Goal: Contribute content: Add original content to the website for others to see

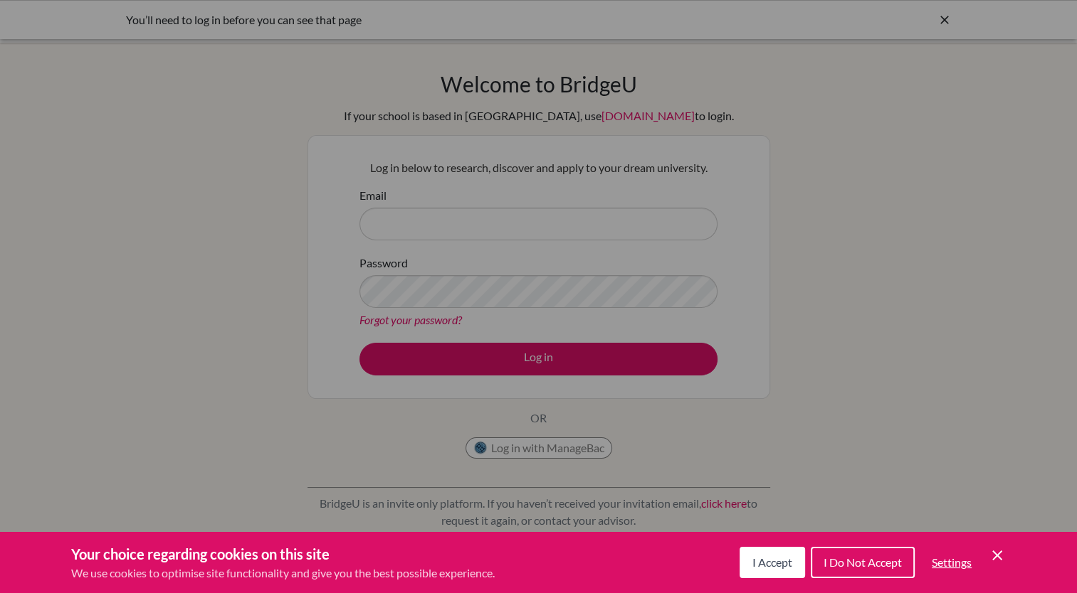
click at [515, 232] on div "Cookie Preferences" at bounding box center [538, 296] width 1077 height 593
click at [581, 449] on div "Cookie Preferences" at bounding box center [538, 296] width 1077 height 593
click at [552, 447] on div "Cookie Preferences" at bounding box center [538, 296] width 1077 height 593
click at [766, 568] on span "I Accept" at bounding box center [772, 563] width 40 height 14
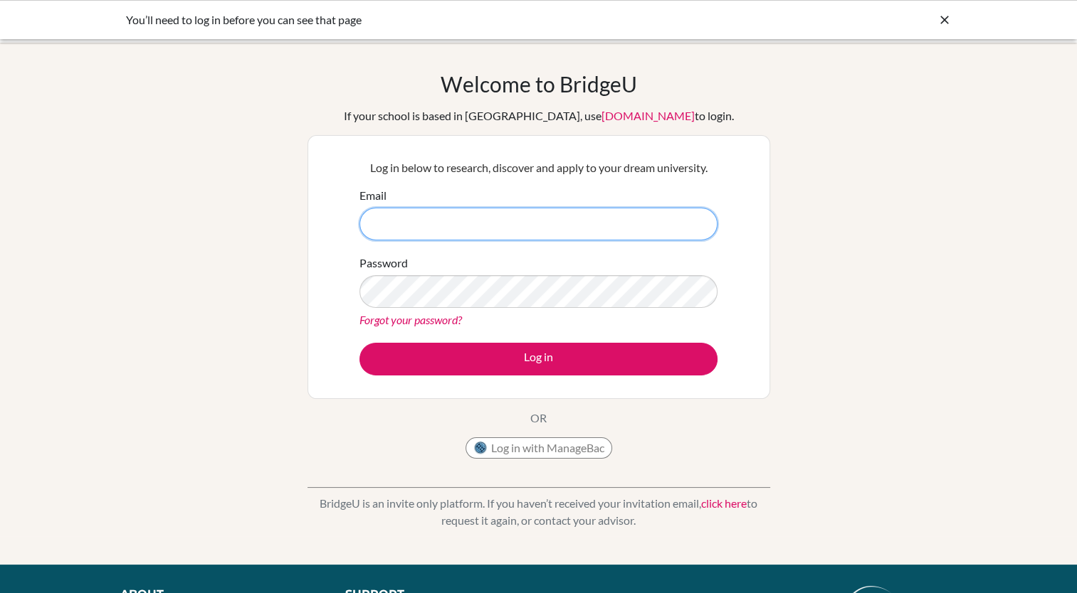
click at [564, 226] on input "Email" at bounding box center [538, 224] width 358 height 33
type input "robert.brownrigg@bisvietnam.com"
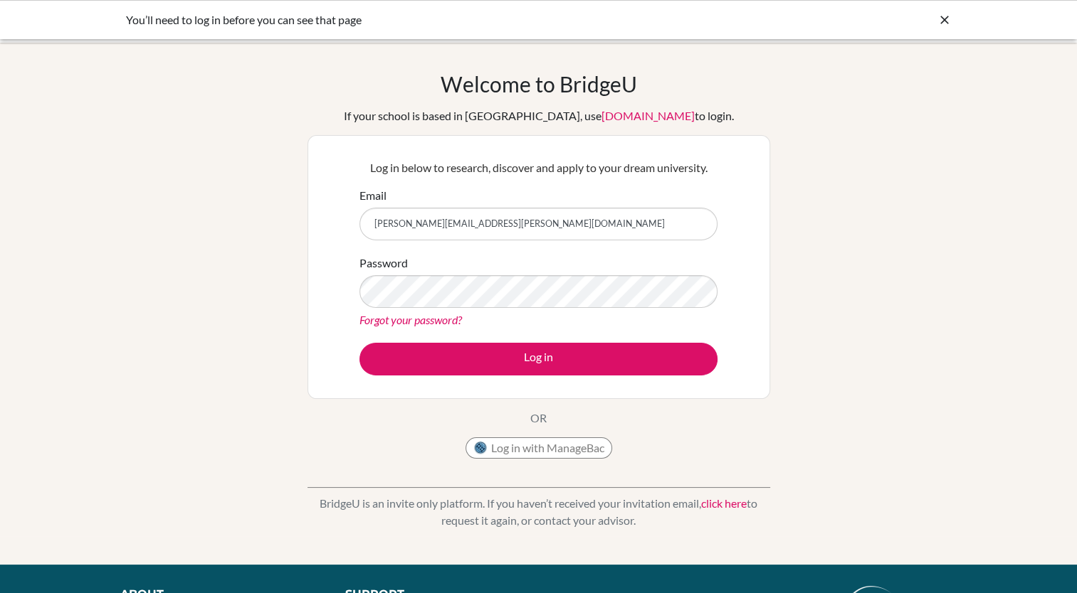
click at [430, 322] on link "Forgot your password?" at bounding box center [410, 320] width 102 height 14
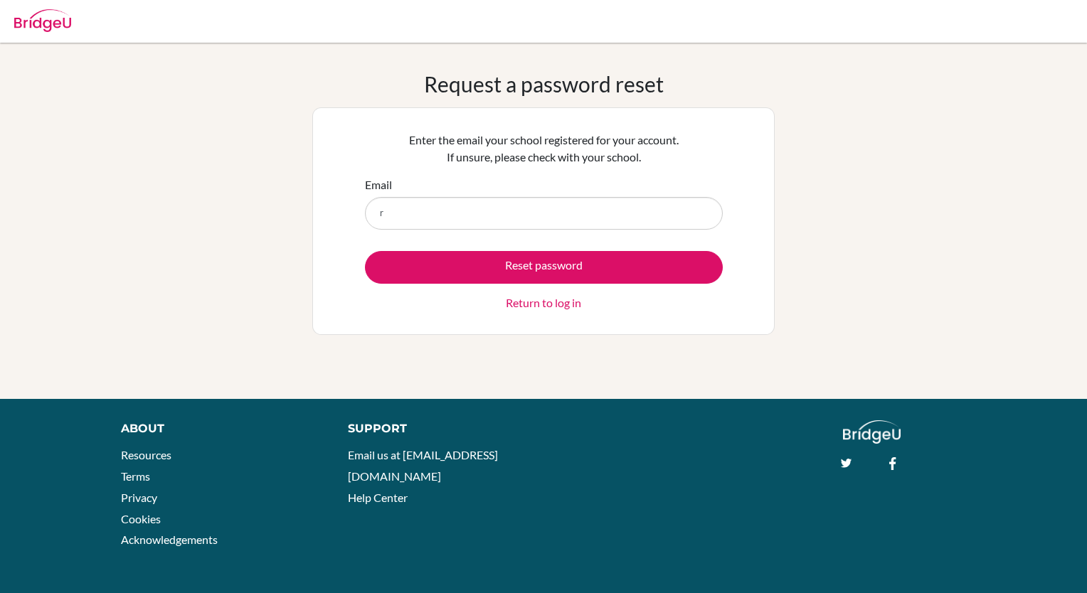
type input "[PERSON_NAME][EMAIL_ADDRESS][PERSON_NAME][DOMAIN_NAME]"
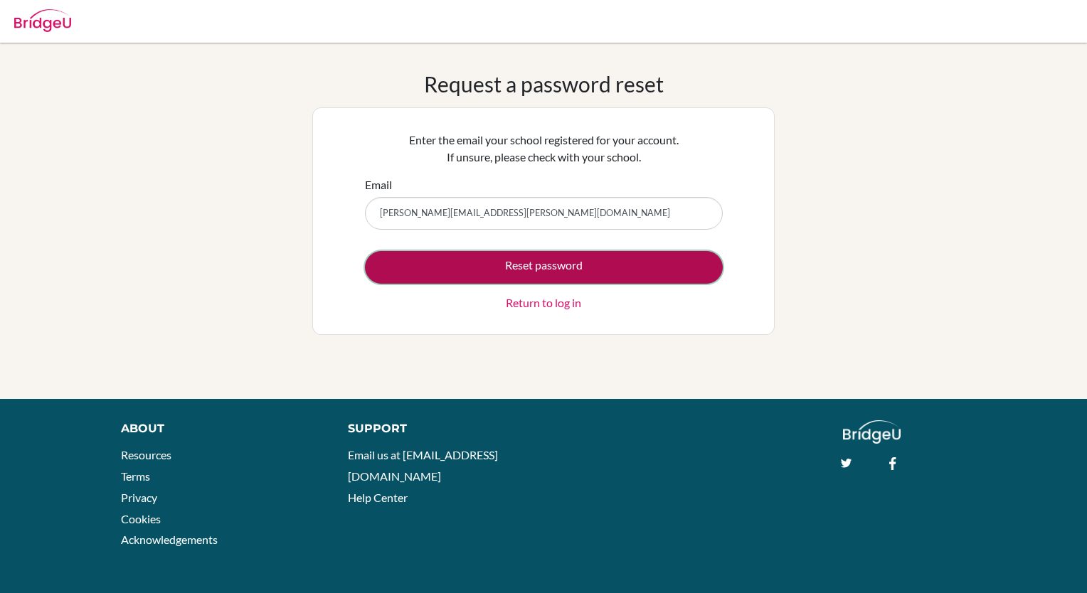
click at [529, 264] on button "Reset password" at bounding box center [544, 267] width 358 height 33
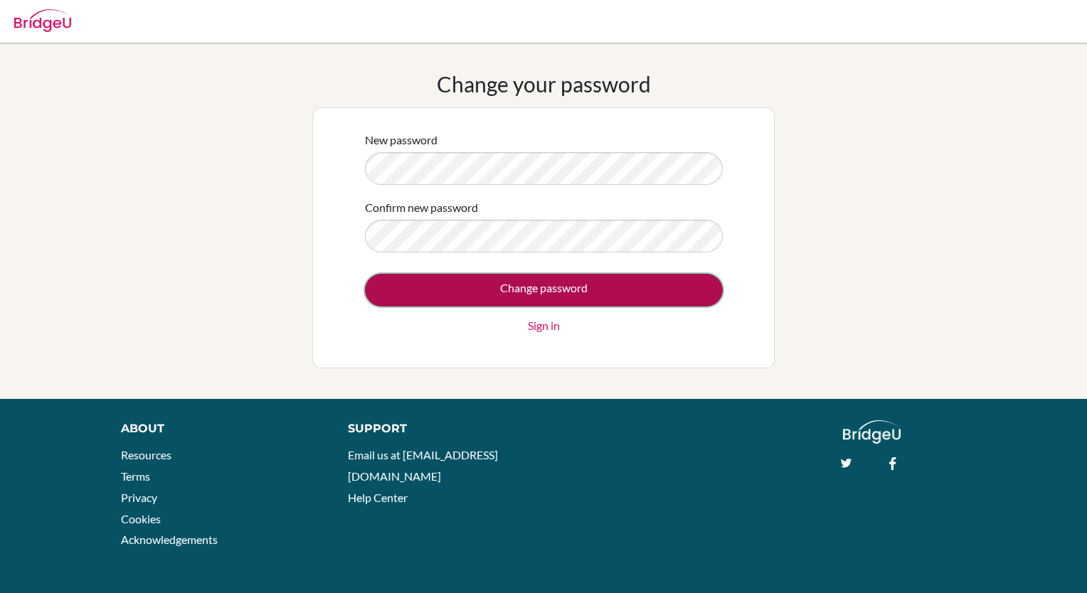
click at [534, 290] on input "Change password" at bounding box center [544, 290] width 358 height 33
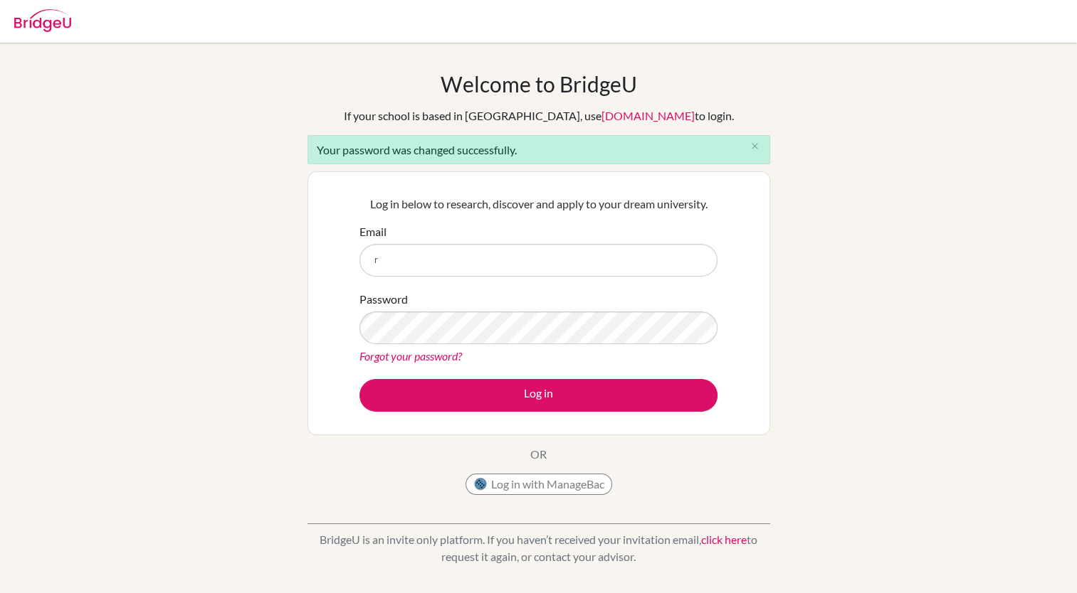
type input "[PERSON_NAME][EMAIL_ADDRESS][PERSON_NAME][DOMAIN_NAME]"
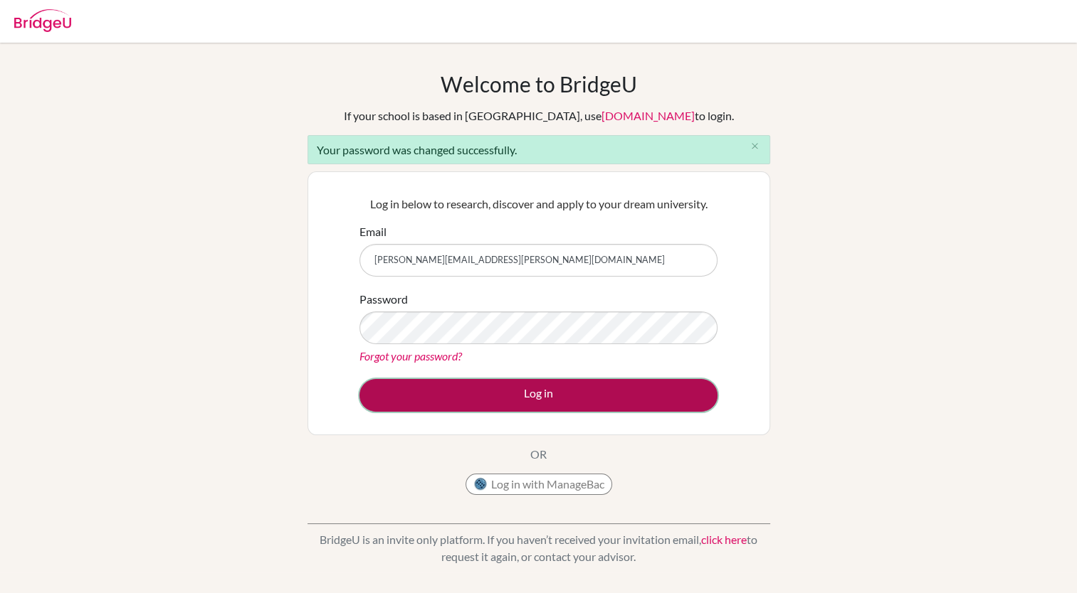
click at [551, 394] on button "Log in" at bounding box center [538, 395] width 358 height 33
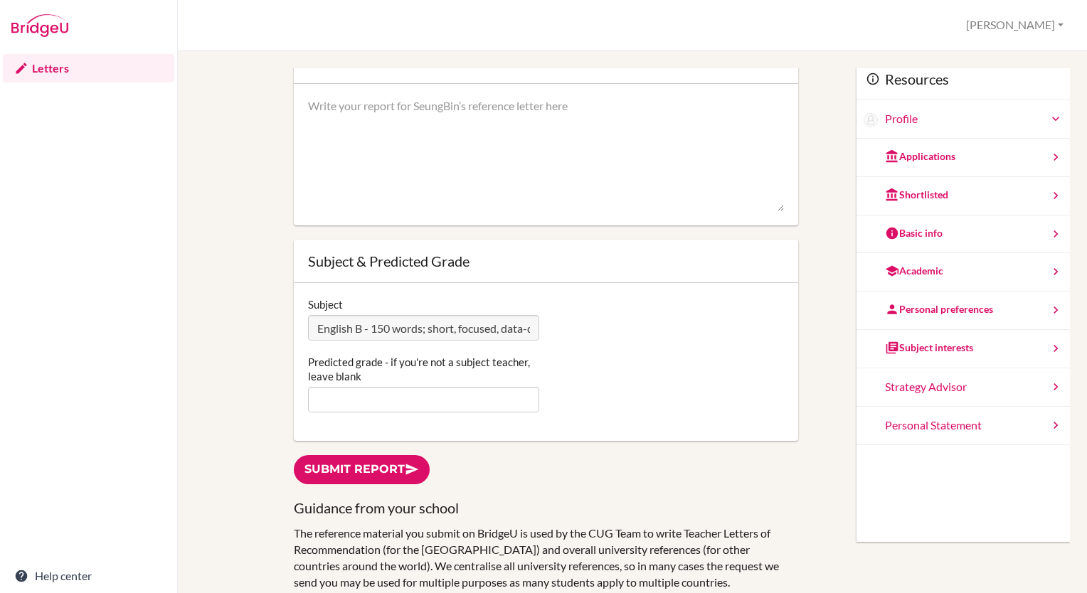
scroll to position [105, 0]
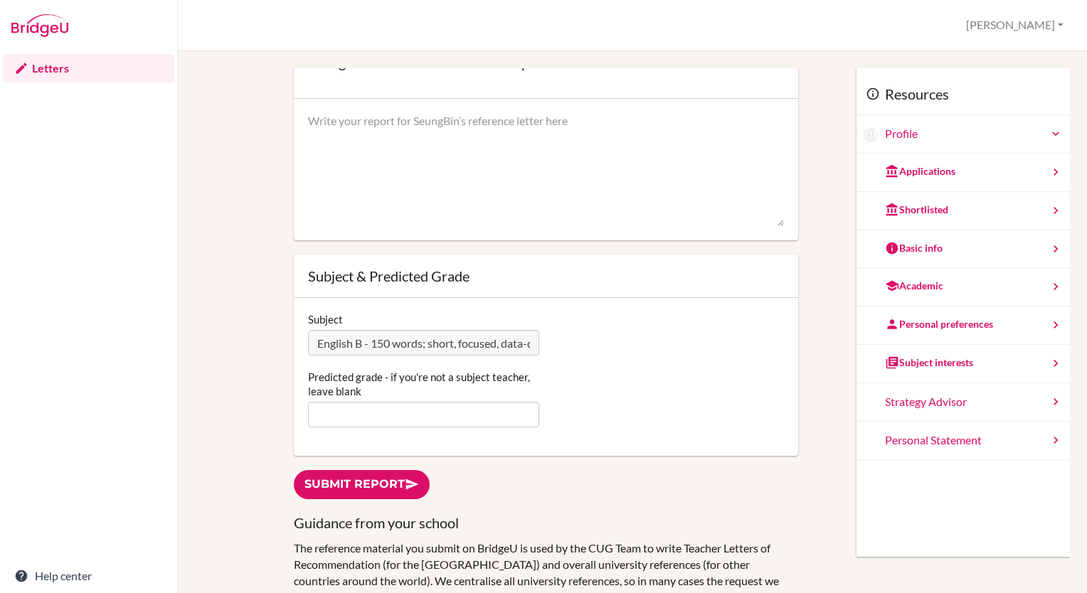
click at [413, 118] on textarea at bounding box center [546, 170] width 476 height 114
paste textarea "As SeungBin’s IB Language B English (HL) teacher since August 2024, I have obse…"
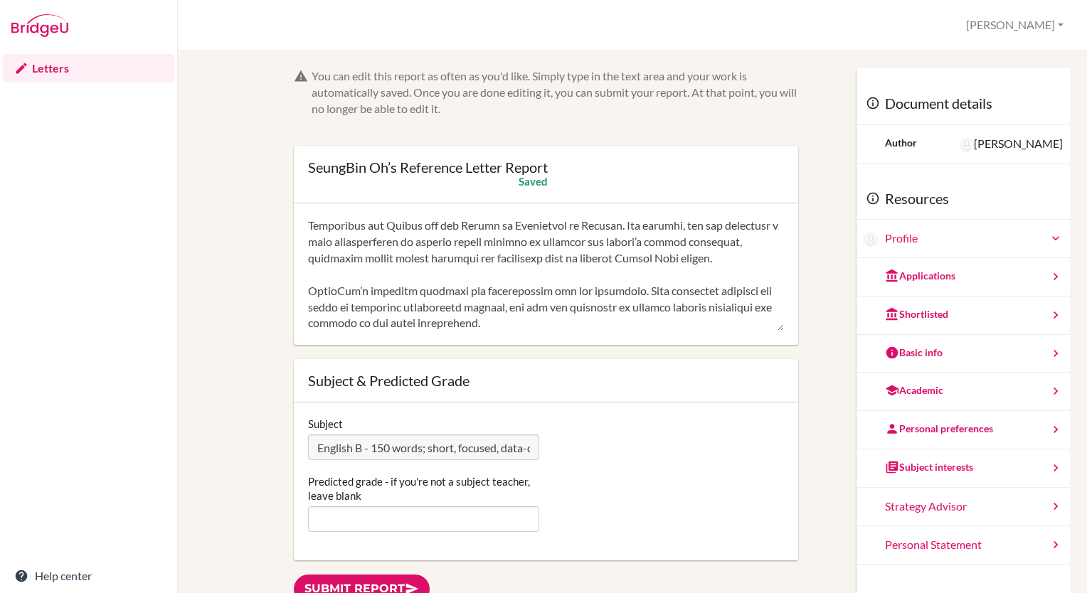
scroll to position [146, 0]
type textarea "As SeungBin’s IB Language B English (HL) teacher since August 2024, I have obse…"
click at [447, 523] on input "Predicted grade - if you're not a subject teacher, leave blank" at bounding box center [423, 520] width 231 height 26
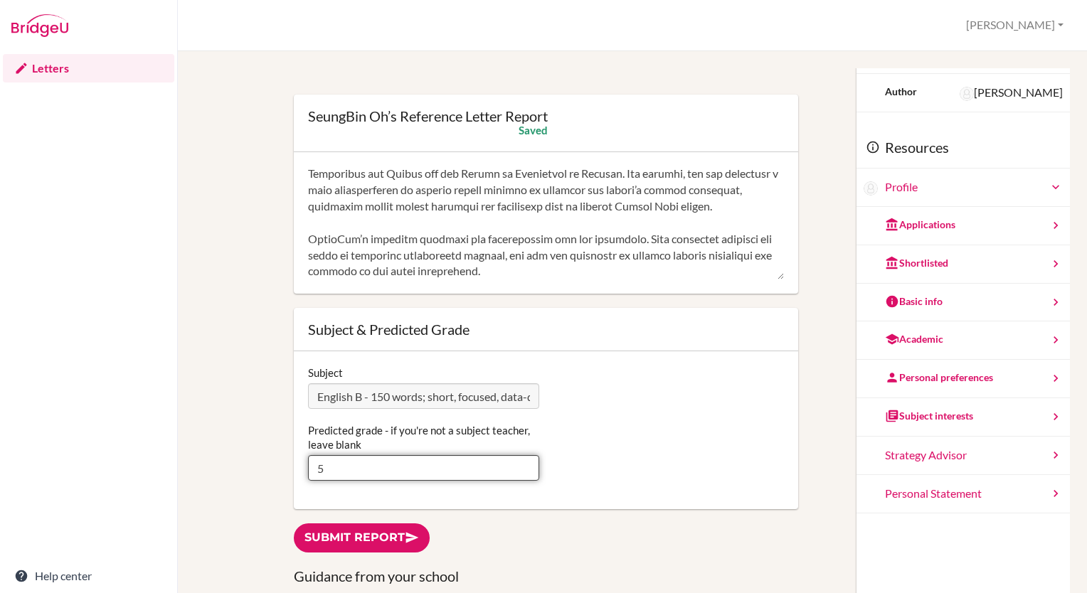
scroll to position [53, 0]
type input "5"
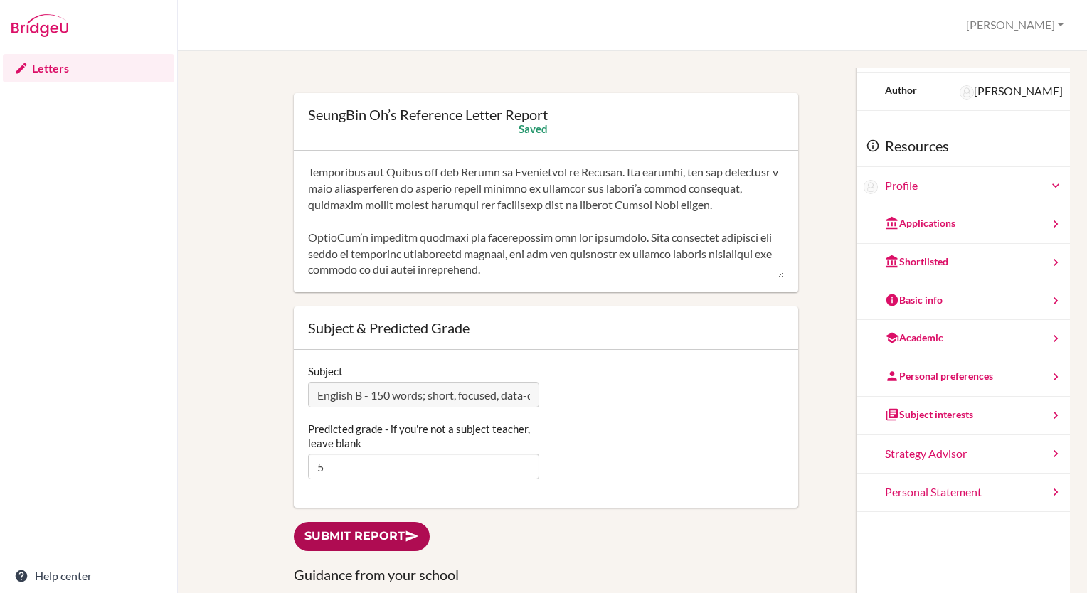
click at [396, 535] on link "Submit report" at bounding box center [362, 536] width 136 height 29
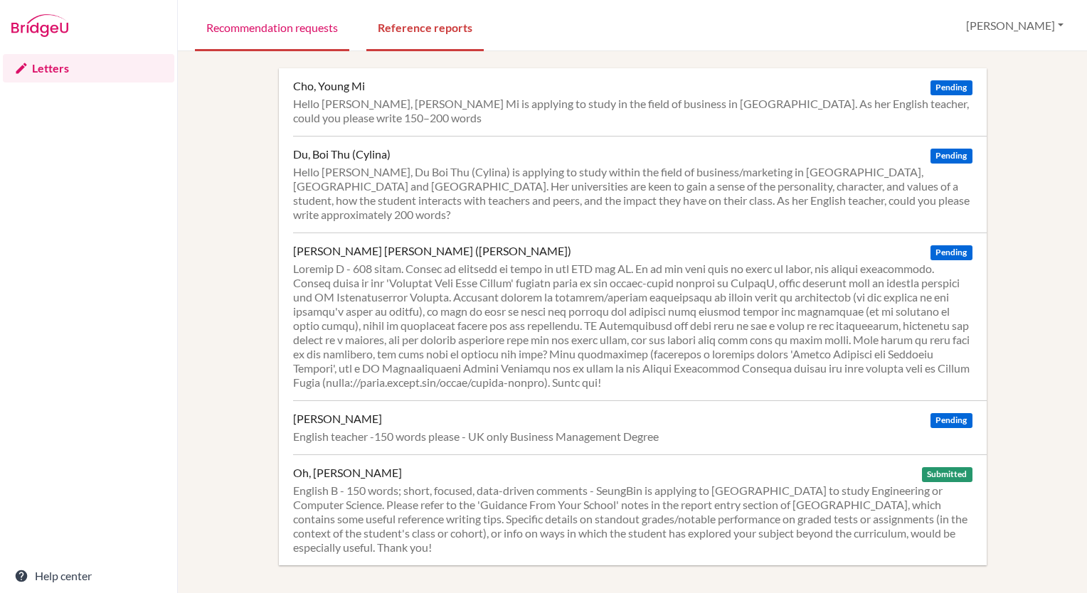
click at [299, 30] on link "Recommendation requests" at bounding box center [272, 26] width 154 height 49
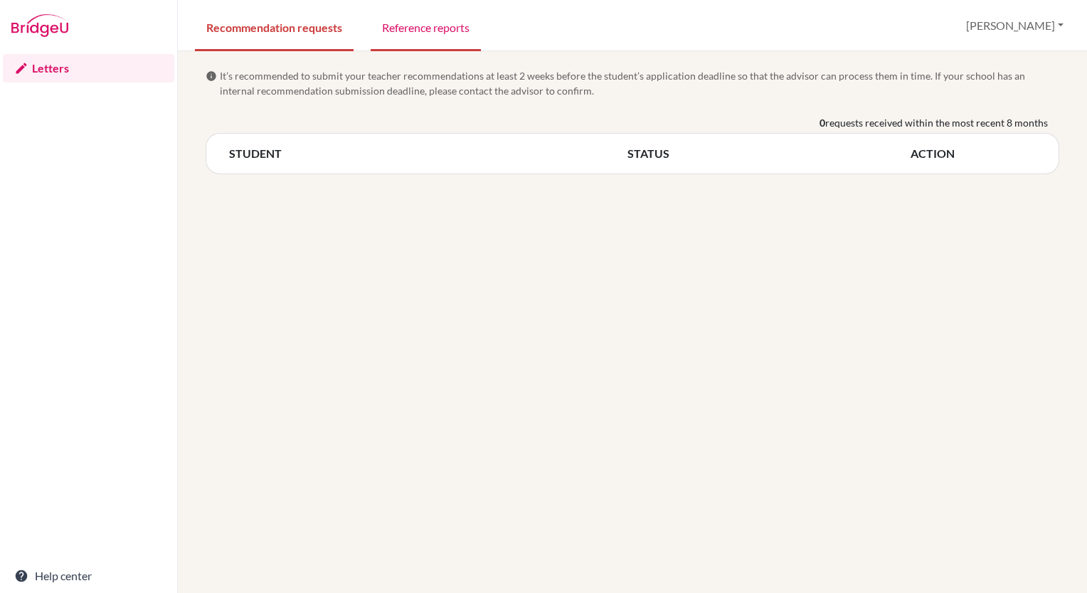
click at [453, 28] on link "Reference reports" at bounding box center [426, 26] width 110 height 49
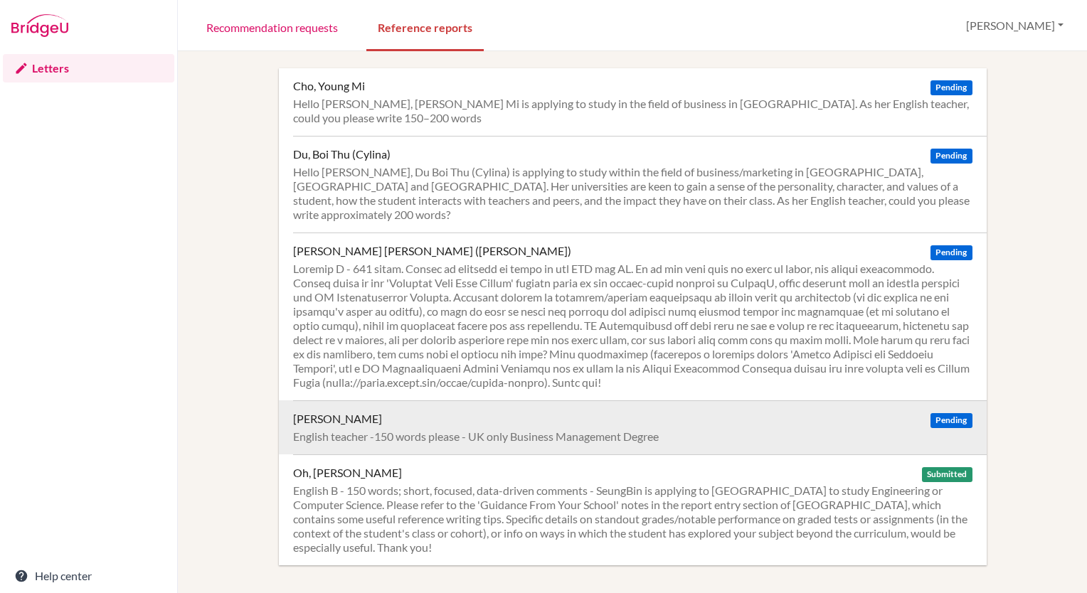
click at [946, 413] on span "Pending" at bounding box center [951, 420] width 41 height 15
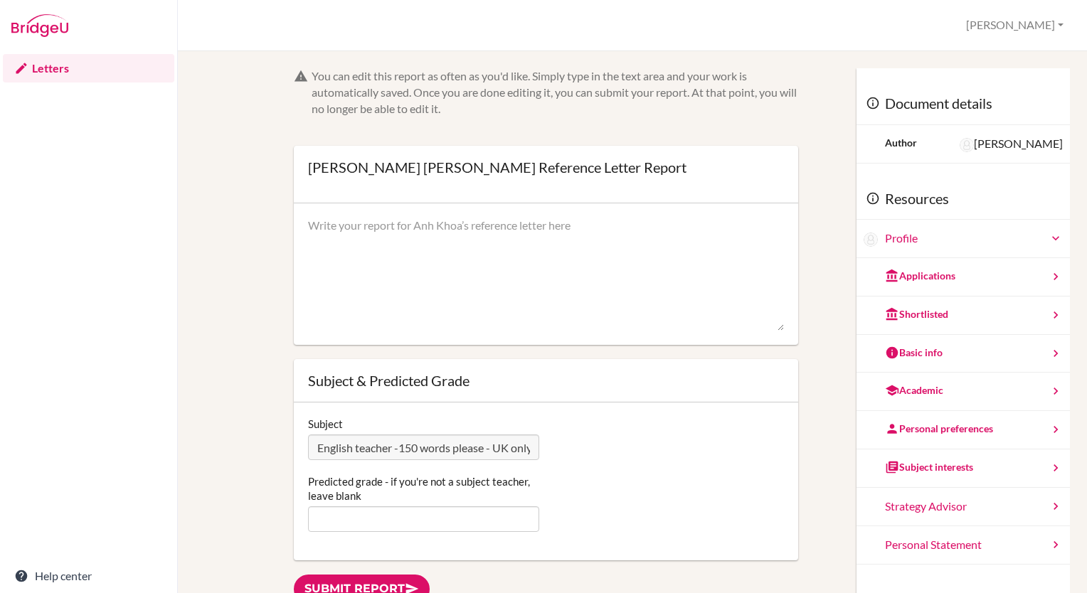
click at [436, 232] on textarea at bounding box center [546, 275] width 476 height 114
paste textarea "As [PERSON_NAME]’s IB Language B English (HL) teacher since [DATE], I have seen…"
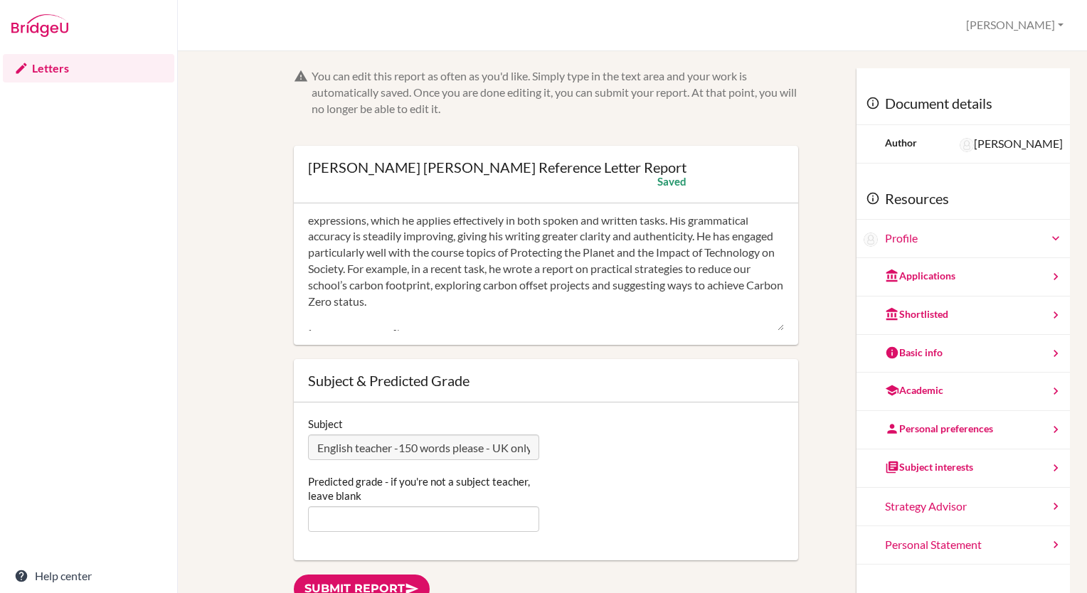
scroll to position [130, 0]
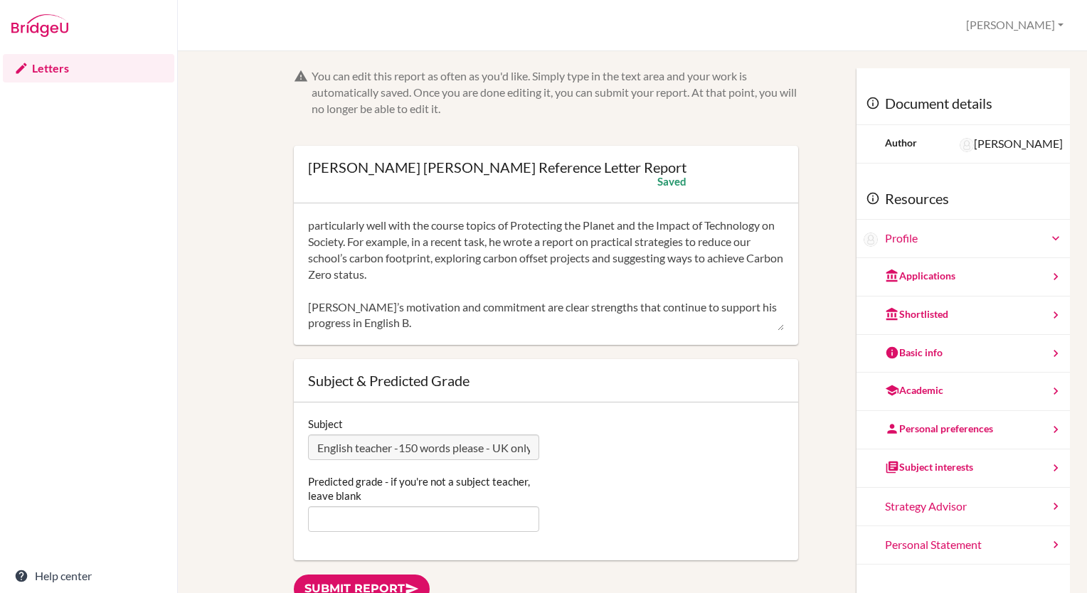
type textarea "As [PERSON_NAME]’s IB Language B English (HL) teacher since [DATE], I have seen…"
click at [421, 519] on input "Predicted grade - if you're not a subject teacher, leave blank" at bounding box center [423, 520] width 231 height 26
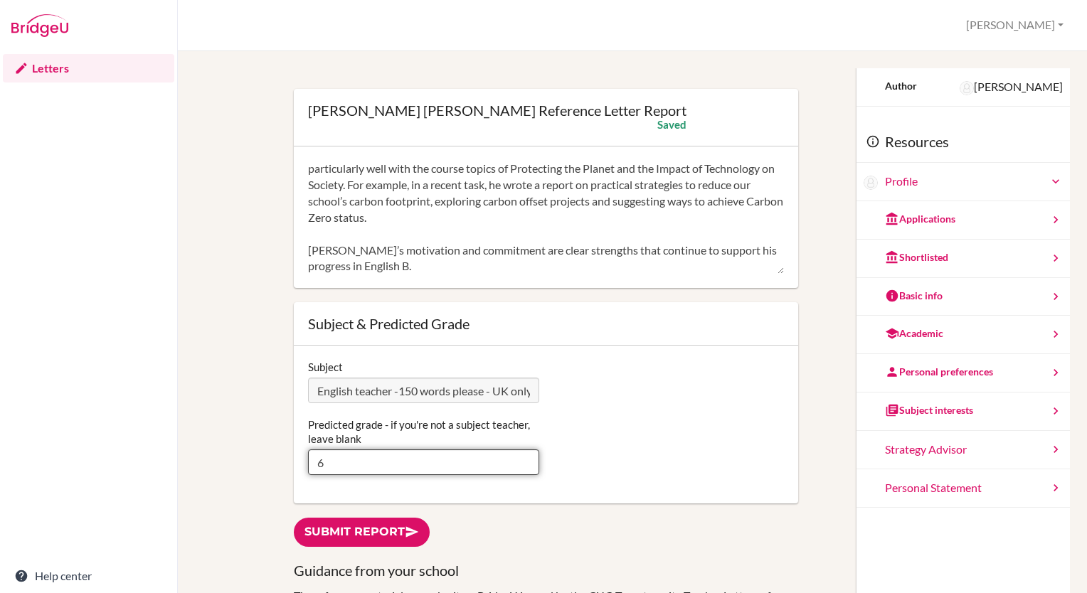
scroll to position [57, 0]
type input "6"
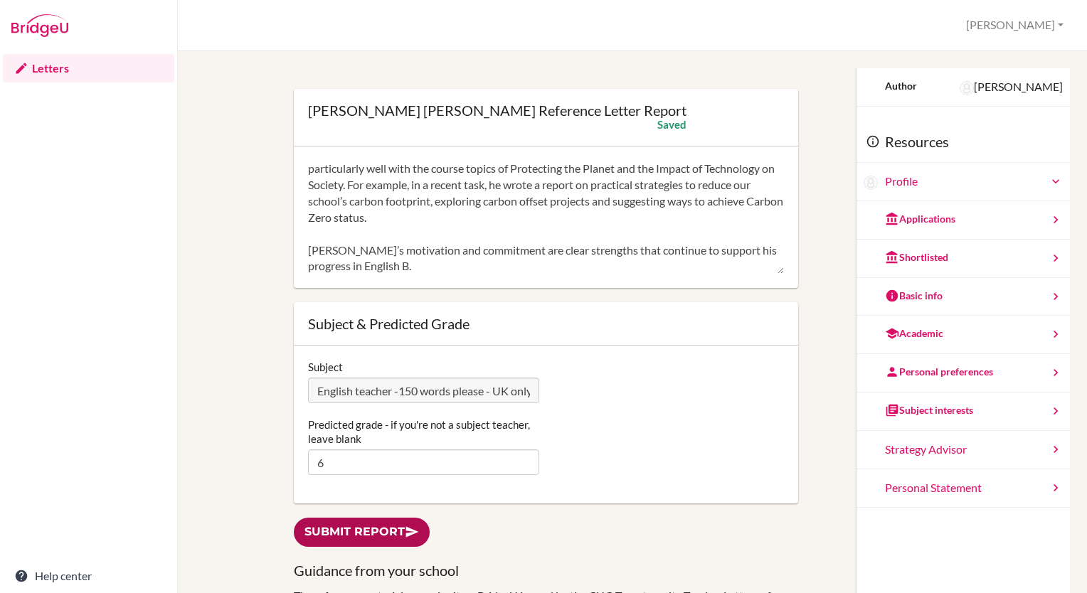
click at [403, 534] on link "Submit report" at bounding box center [362, 532] width 136 height 29
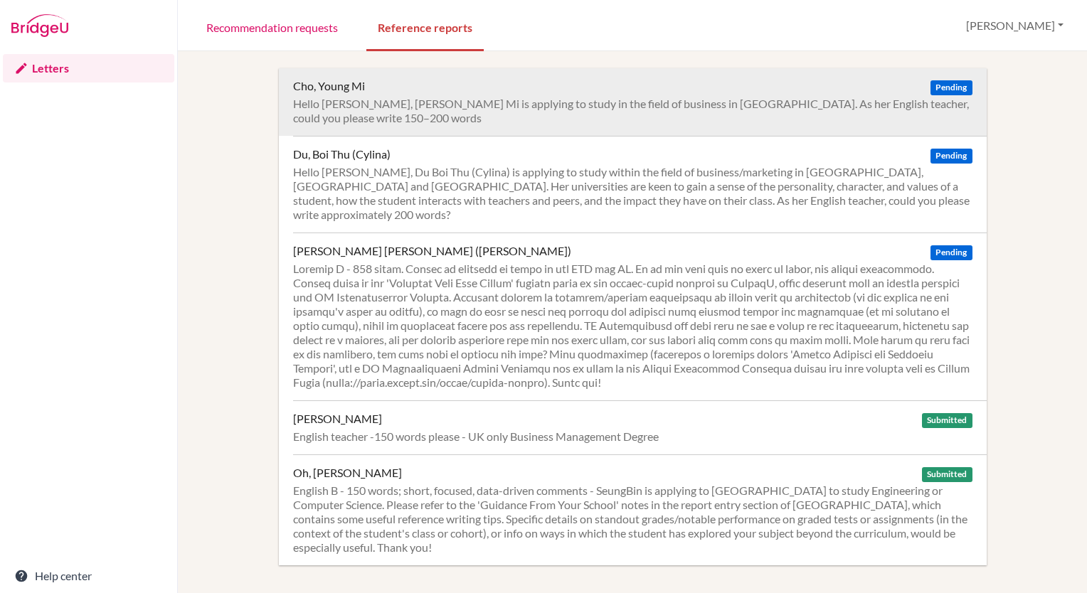
click at [934, 88] on span "Pending" at bounding box center [951, 87] width 41 height 15
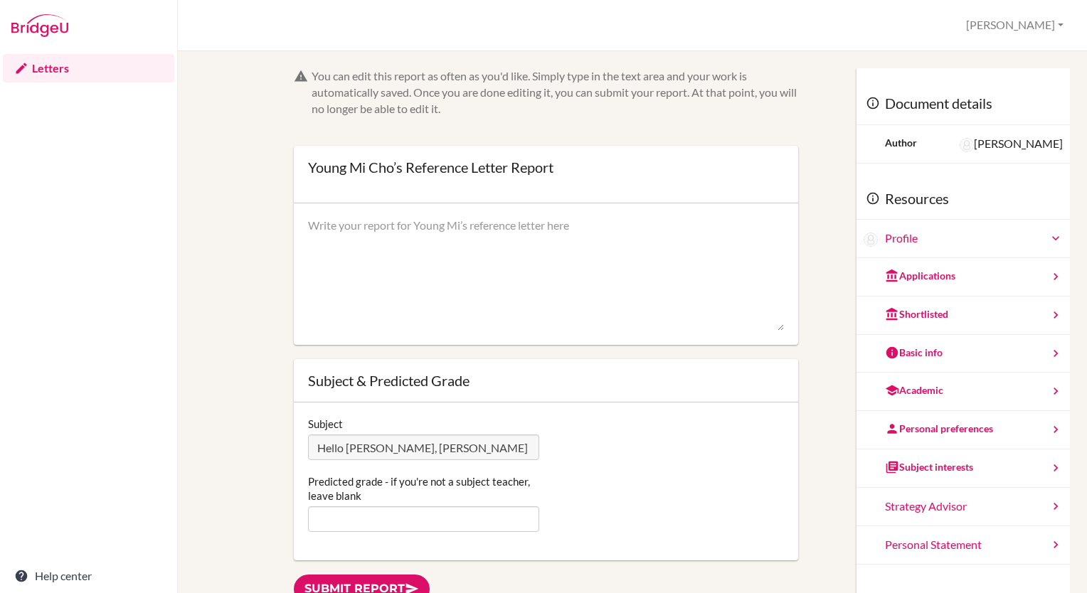
click at [454, 215] on div at bounding box center [546, 275] width 504 height 142
click at [445, 226] on textarea at bounding box center [546, 275] width 476 height 114
paste textarea "As Young Mi’s IB Language B English (SL) teacher since August 2024, I have obse…"
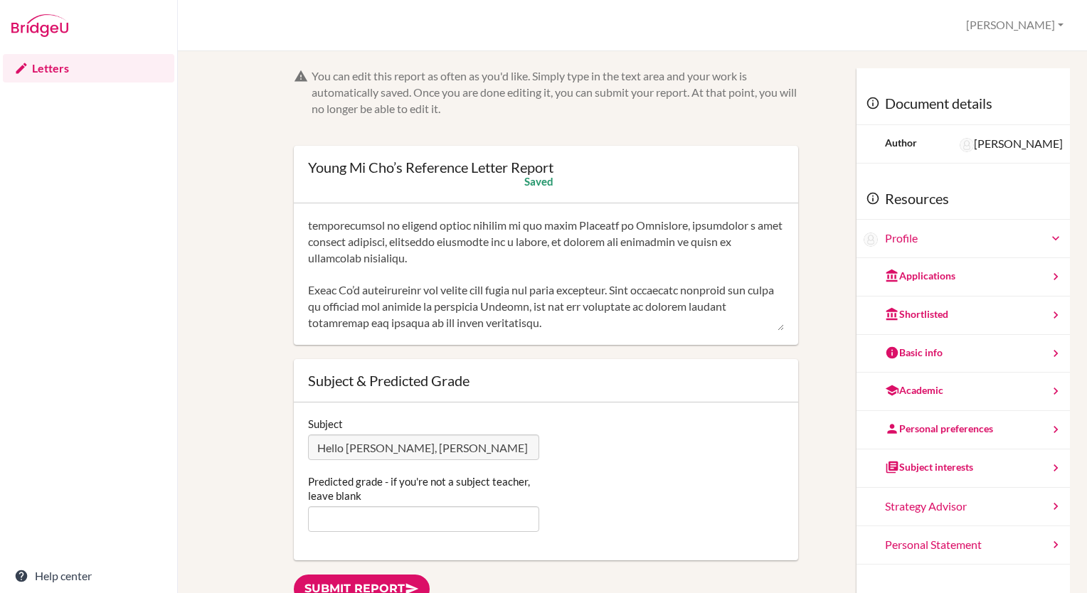
scroll to position [179, 0]
type textarea "As Young Mi’s IB Language B English (SL) teacher since August 2024, I have obse…"
click at [408, 519] on input "Predicted grade - if you're not a subject teacher, leave blank" at bounding box center [423, 520] width 231 height 26
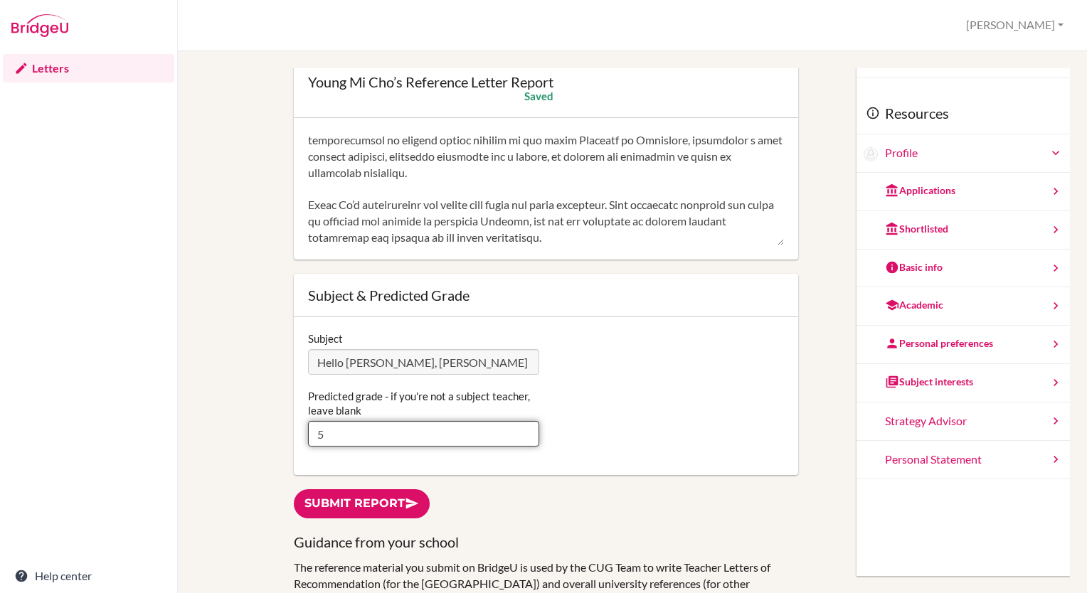
scroll to position [87, 0]
type input "5"
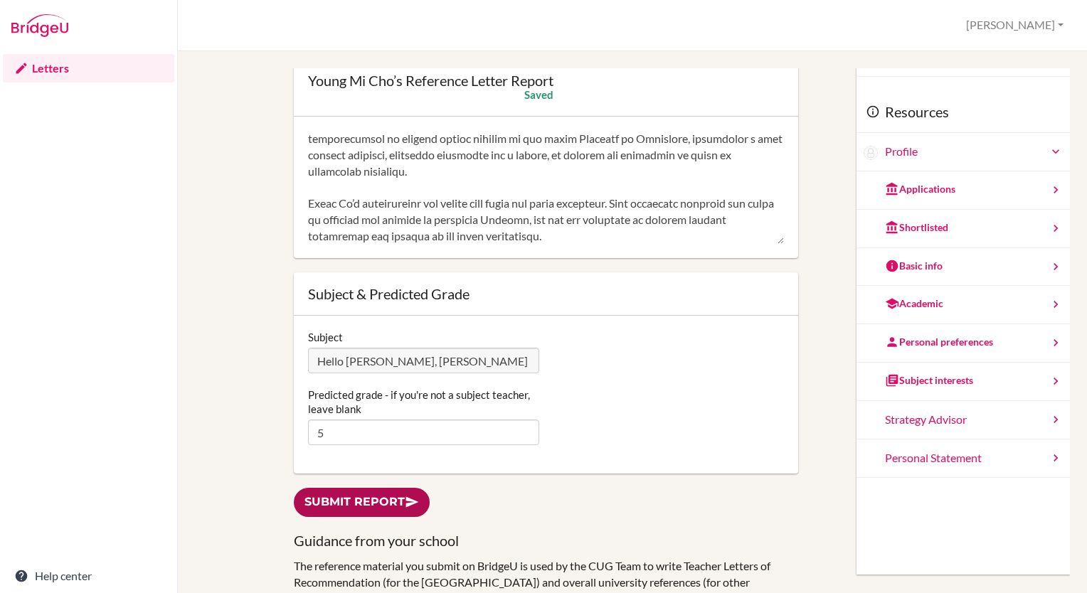
click at [393, 500] on link "Submit report" at bounding box center [362, 502] width 136 height 29
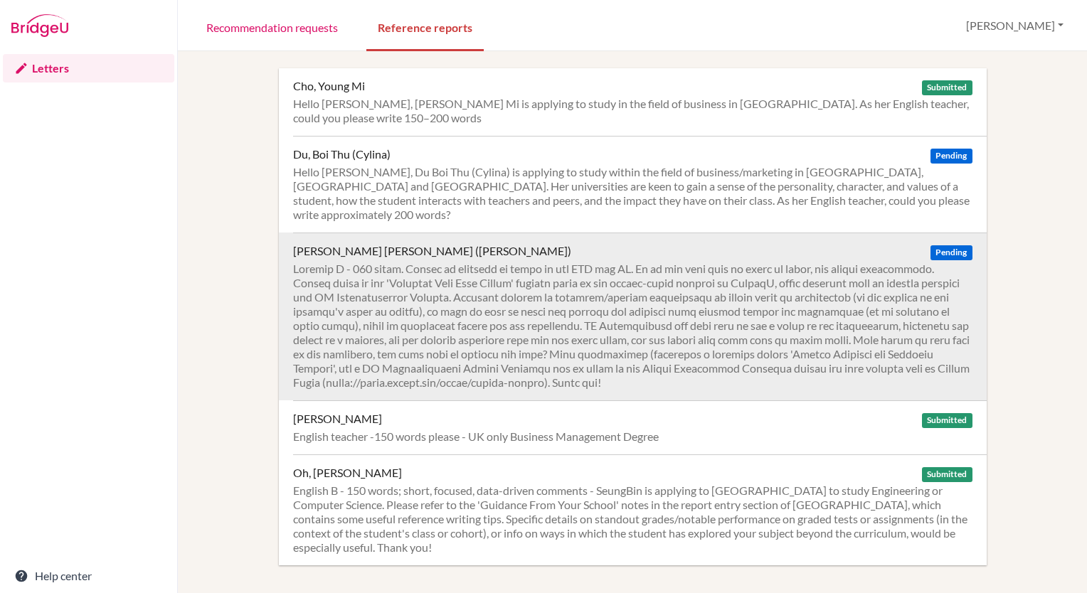
click at [947, 245] on span "Pending" at bounding box center [951, 252] width 41 height 15
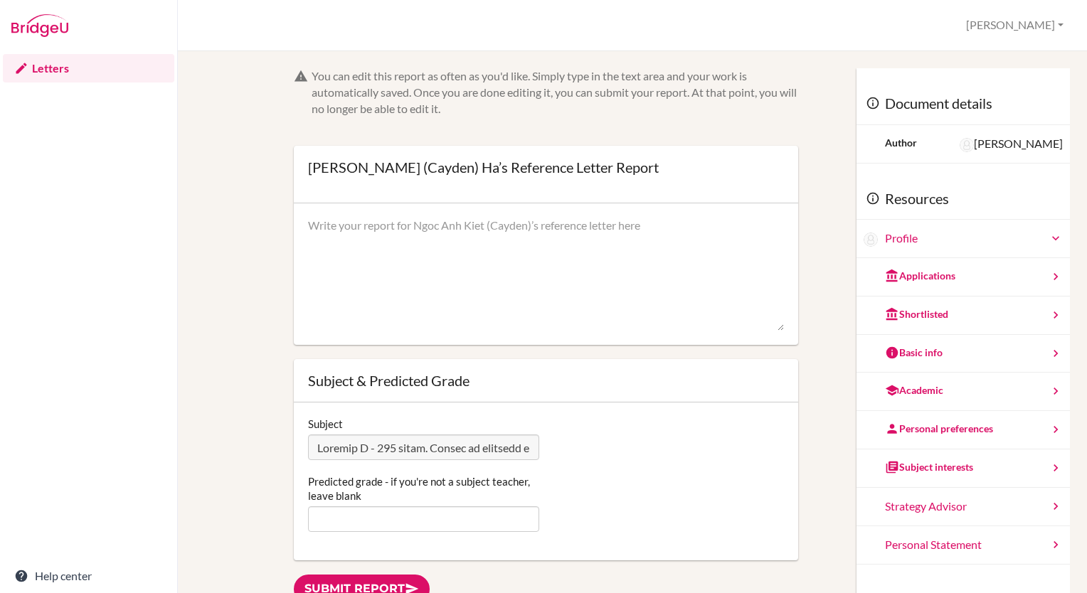
click at [437, 229] on textarea at bounding box center [546, 275] width 476 height 114
paste textarea "As Cayden’s IB Language B English (HL) teacher since August 2024, it has been r…"
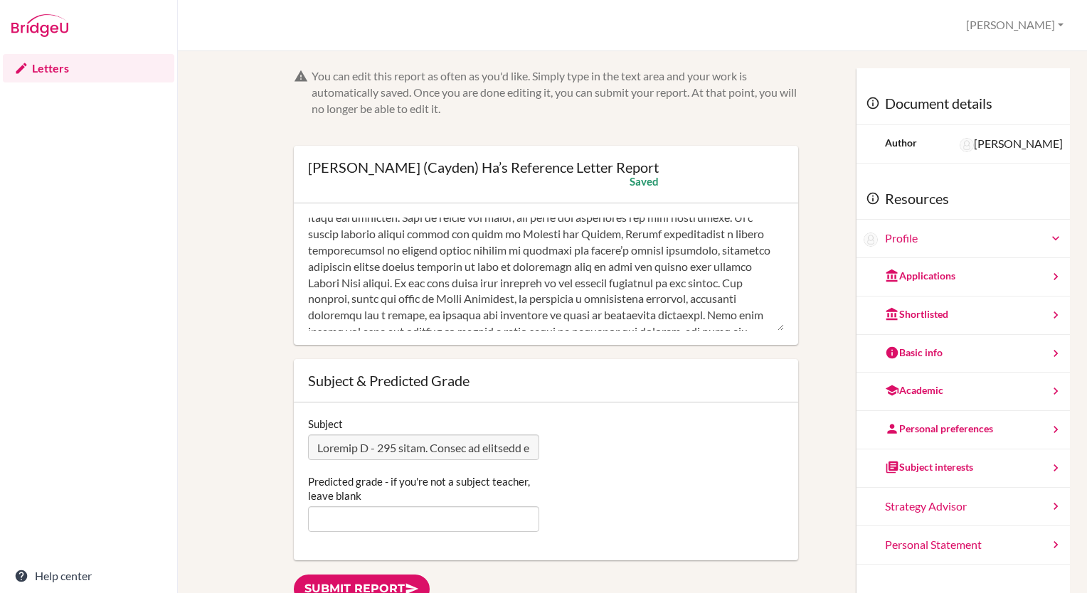
scroll to position [153, 0]
click at [603, 299] on textarea at bounding box center [546, 275] width 476 height 114
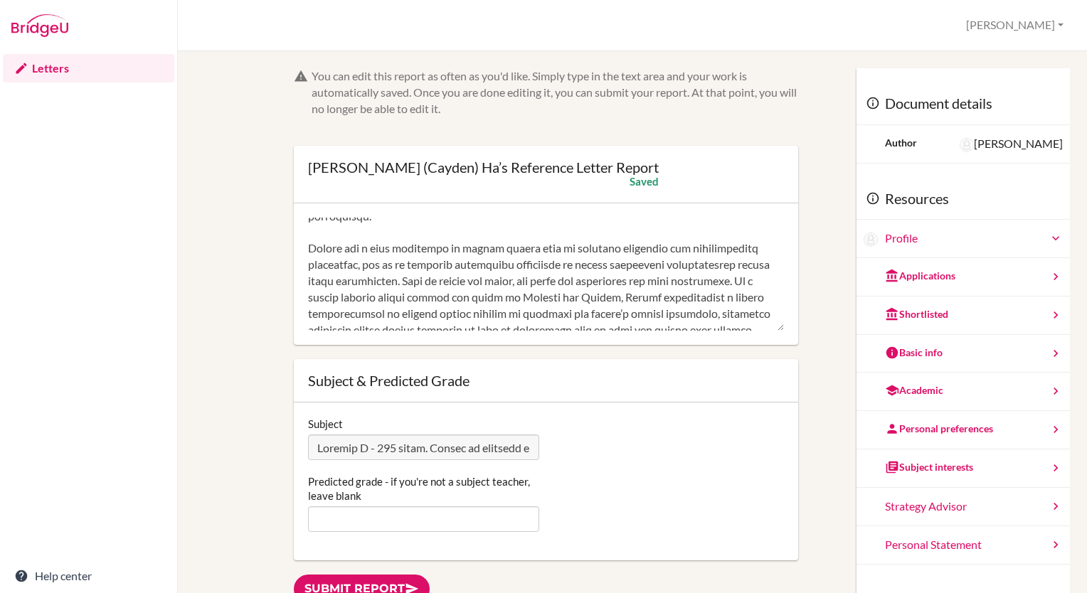
scroll to position [101, 0]
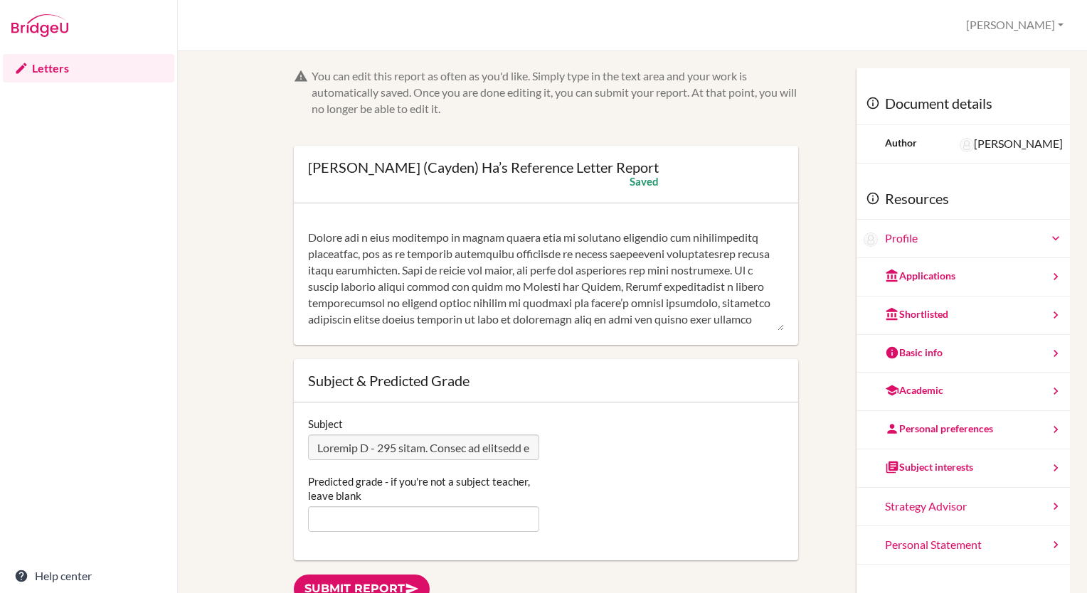
drag, startPoint x: 598, startPoint y: 285, endPoint x: 688, endPoint y: 282, distance: 89.7
click at [688, 282] on textarea at bounding box center [546, 275] width 476 height 114
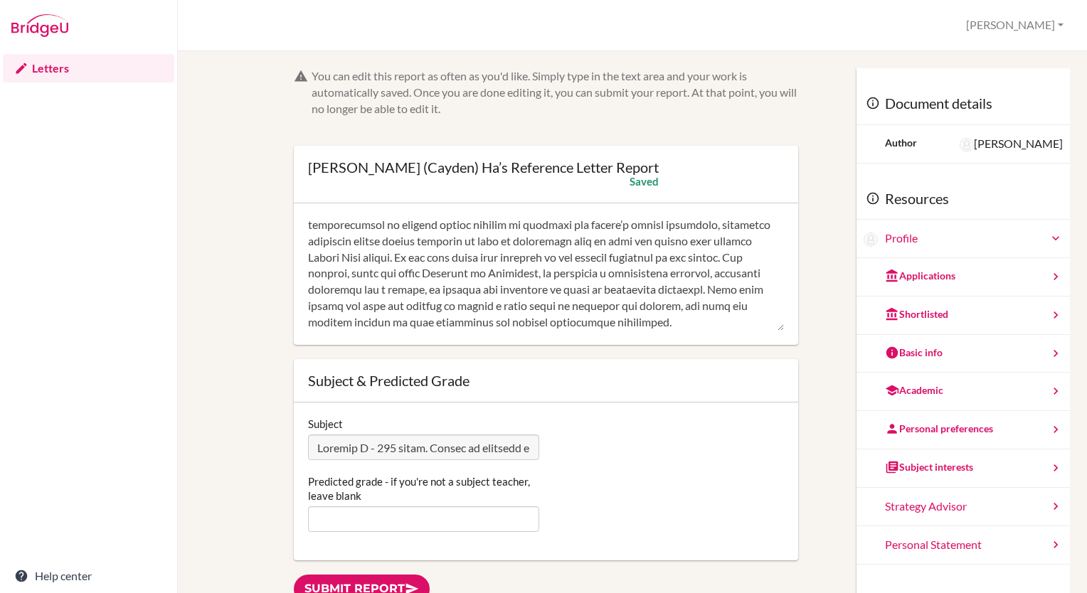
scroll to position [174, 0]
click at [743, 264] on textarea at bounding box center [546, 275] width 476 height 114
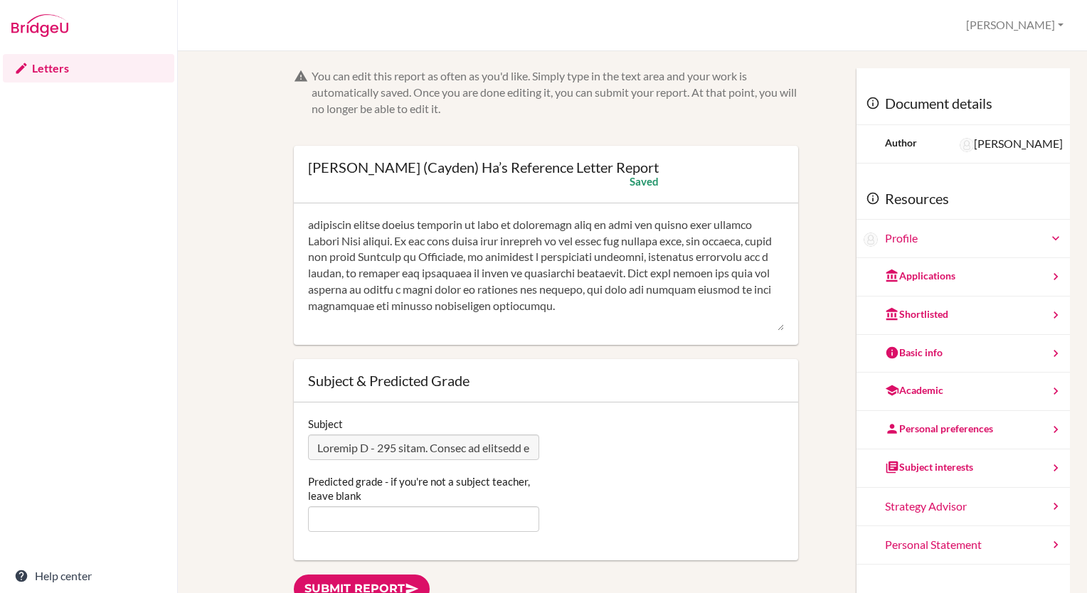
scroll to position [196, 0]
click at [540, 273] on textarea at bounding box center [546, 275] width 476 height 114
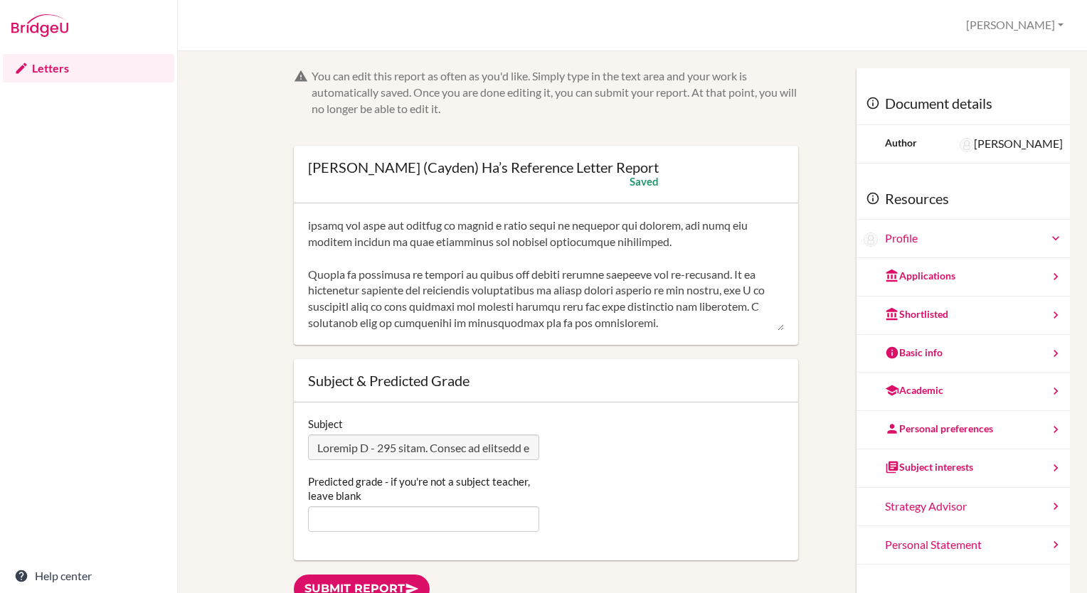
scroll to position [46, 0]
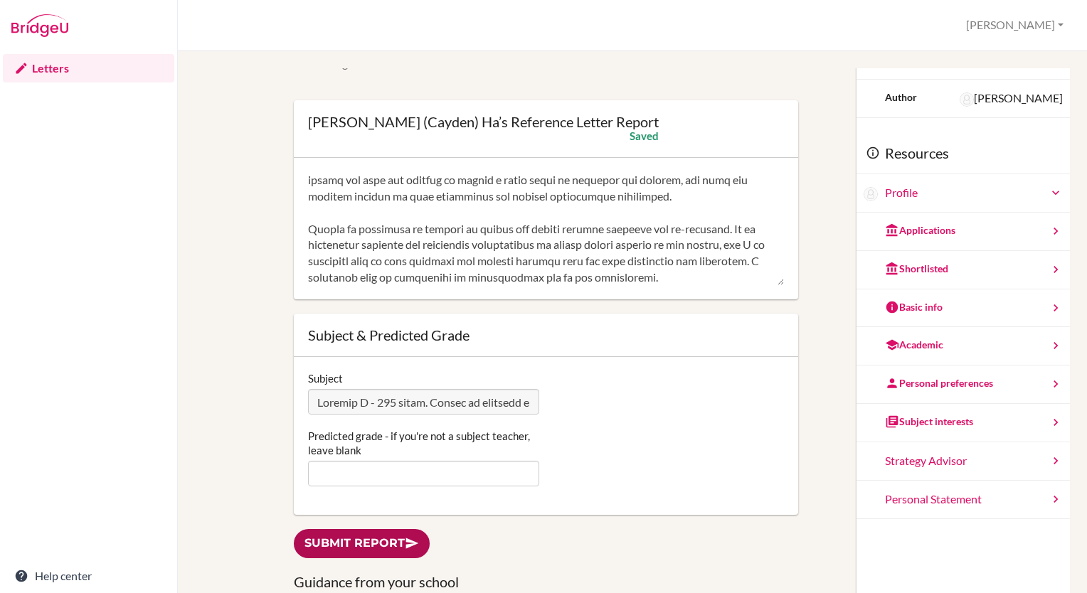
type textarea "As Cayden’s IB Language B English (HL) teacher since August 2024, it has been r…"
click at [387, 544] on link "Submit report" at bounding box center [362, 543] width 136 height 29
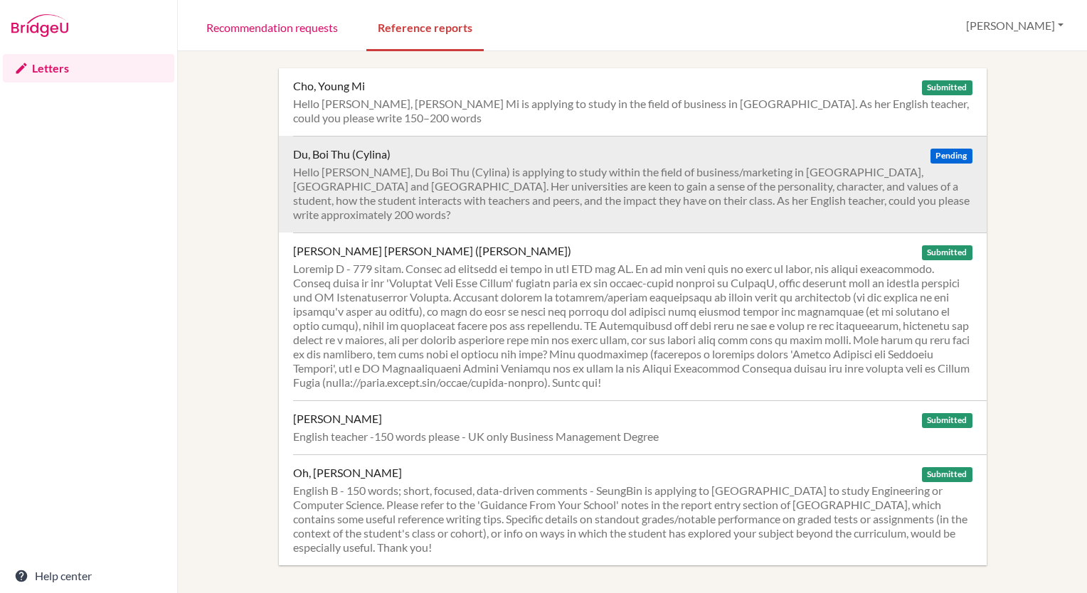
click at [936, 149] on span "Pending" at bounding box center [951, 156] width 41 height 15
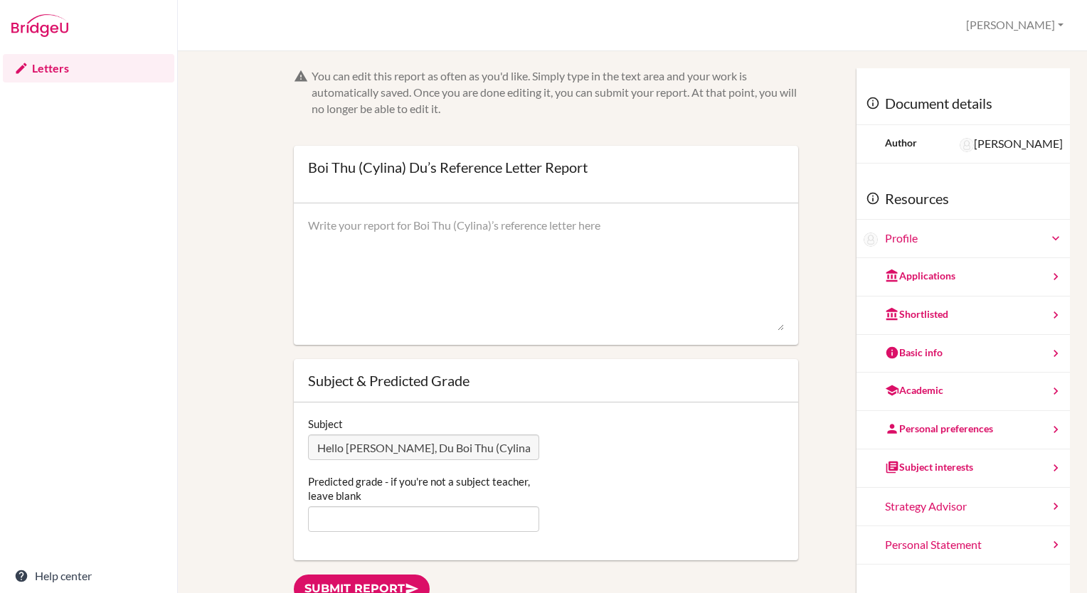
click at [447, 220] on textarea at bounding box center [546, 275] width 476 height 114
paste textarea "As Cylina’s IB Language B English (HL) teacher since August 2024, I have observ…"
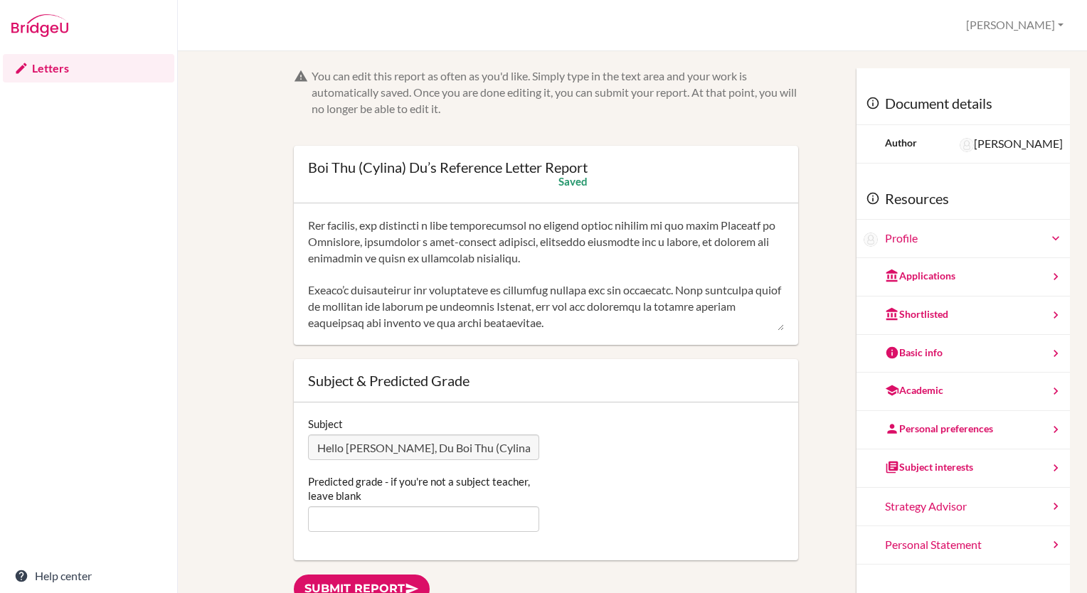
scroll to position [25, 0]
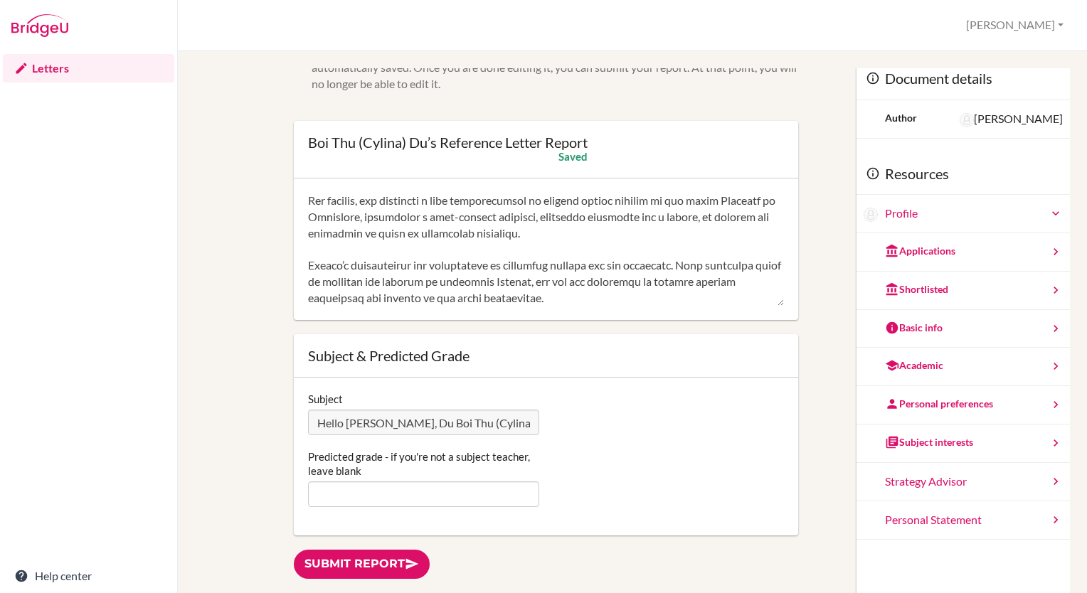
type textarea "As Cylina’s IB Language B English (HL) teacher since August 2024, I have observ…"
click at [426, 496] on input "Predicted grade - if you're not a subject teacher, leave blank" at bounding box center [423, 495] width 231 height 26
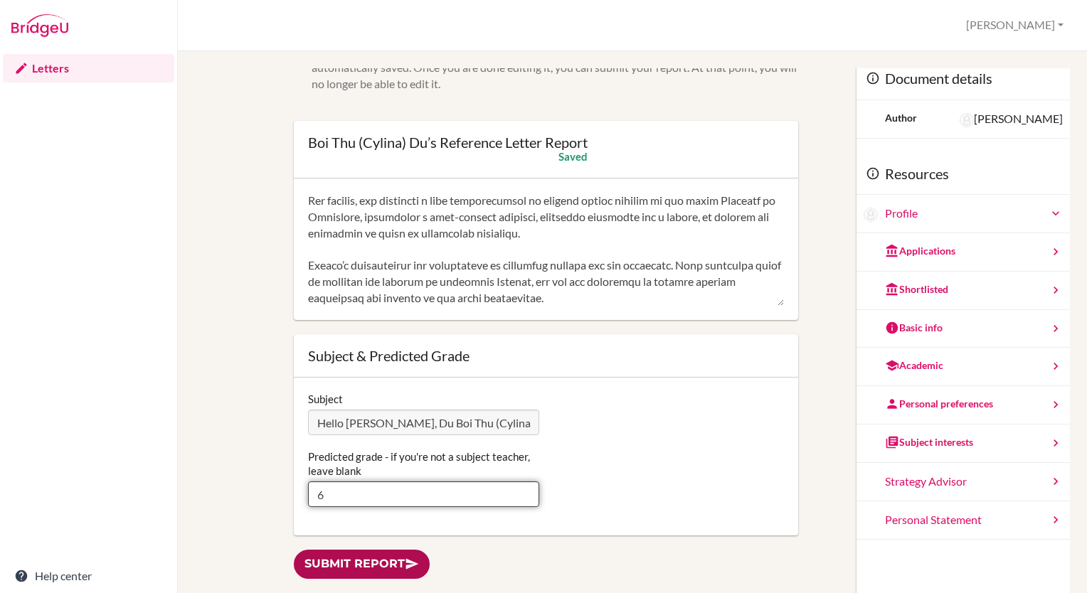
type input "6"
click at [403, 569] on link "Submit report" at bounding box center [362, 564] width 136 height 29
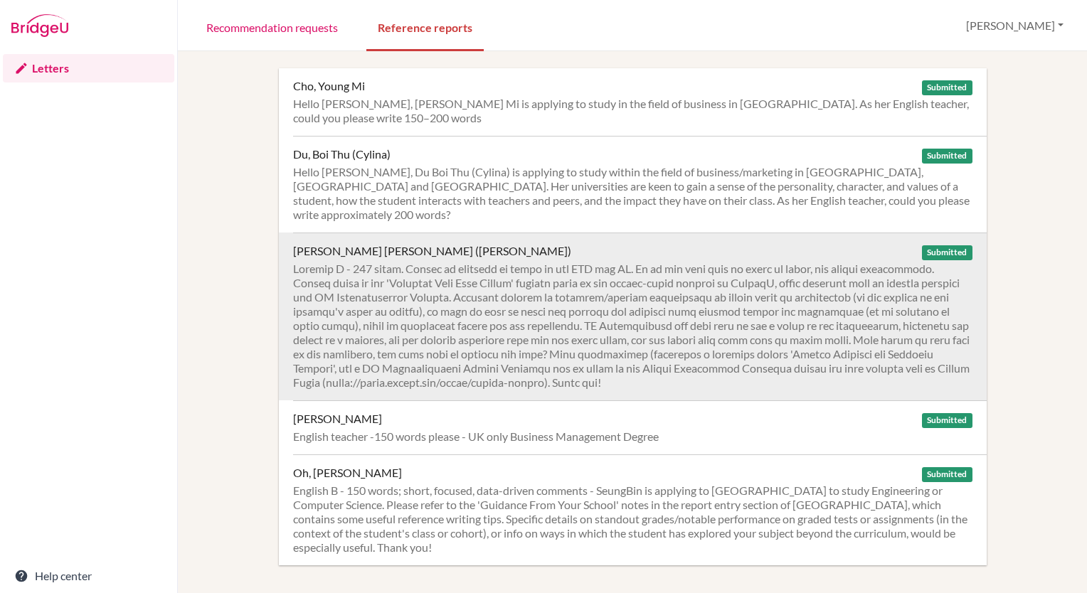
click at [950, 245] on span "Submitted" at bounding box center [947, 252] width 50 height 15
